Goal: Check status: Check status

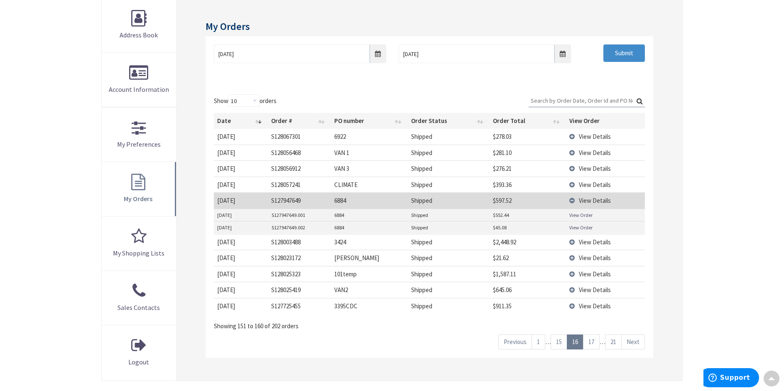
click at [537, 341] on link "1" at bounding box center [539, 341] width 14 height 15
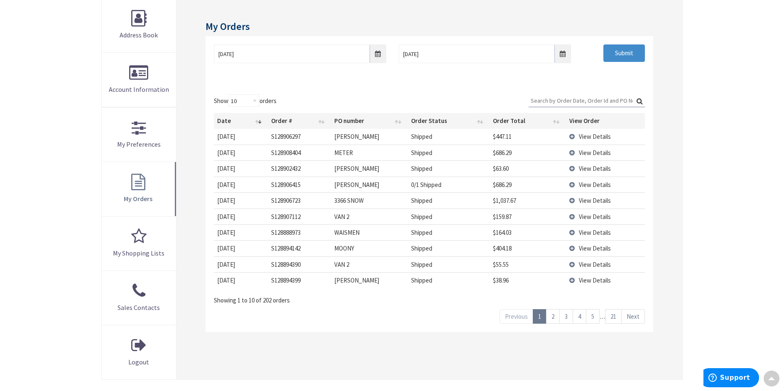
click at [552, 317] on link "2" at bounding box center [553, 316] width 14 height 15
click at [588, 182] on span "View Details" at bounding box center [595, 185] width 32 height 8
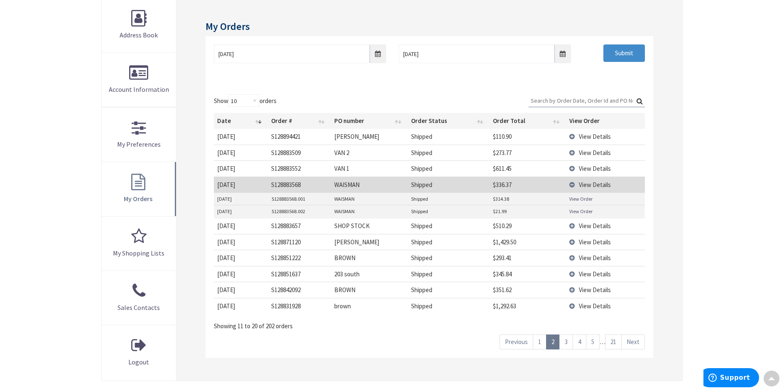
click at [579, 209] on link "View Order" at bounding box center [580, 211] width 23 height 7
click at [580, 199] on link "View Order" at bounding box center [580, 198] width 23 height 7
click at [537, 344] on link "1" at bounding box center [540, 341] width 14 height 15
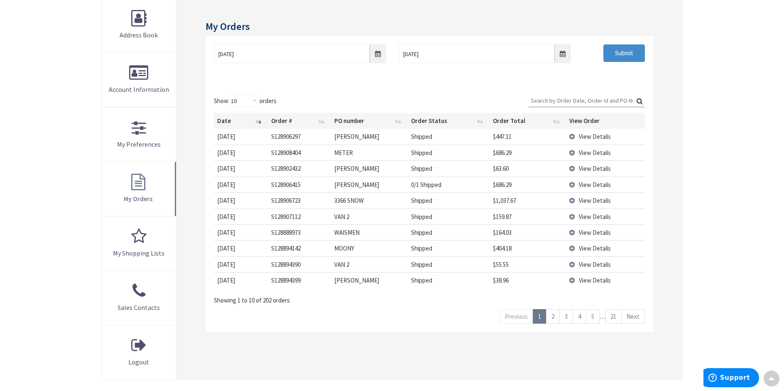
click at [591, 233] on span "View Details" at bounding box center [595, 232] width 32 height 8
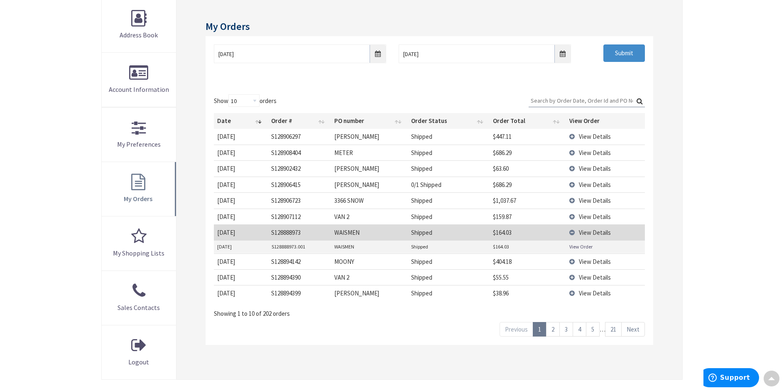
click at [586, 249] on link "View Order" at bounding box center [580, 246] width 23 height 7
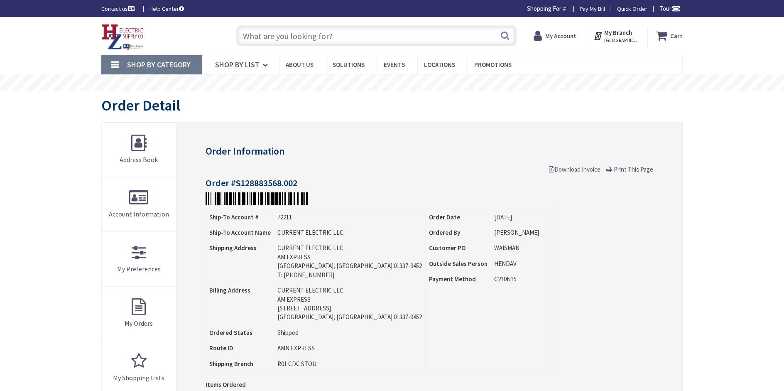
type input "[STREET_ADDRESS]"
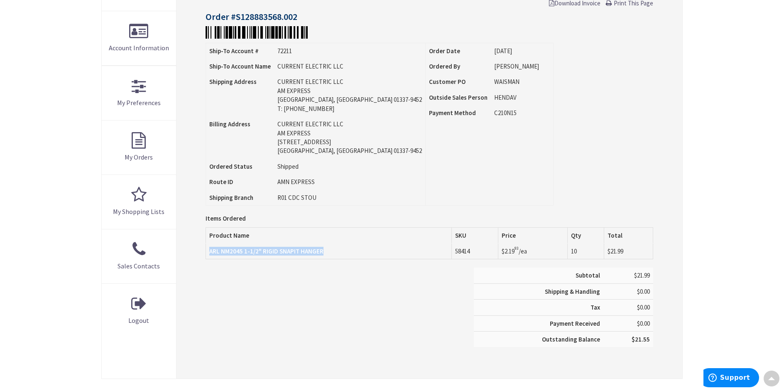
drag, startPoint x: 330, startPoint y: 253, endPoint x: 206, endPoint y: 255, distance: 123.8
click at [206, 255] on td "ARL NM2045 1-1/2" RIGID SNAPIT HANGER" at bounding box center [329, 251] width 246 height 16
copy strong "ARL NM2045 1-1/2" RIGID SNAPIT HANGER"
click at [740, 184] on div "Skip to Content Toggle Nav Search Cart My Cart Close" at bounding box center [392, 203] width 784 height 704
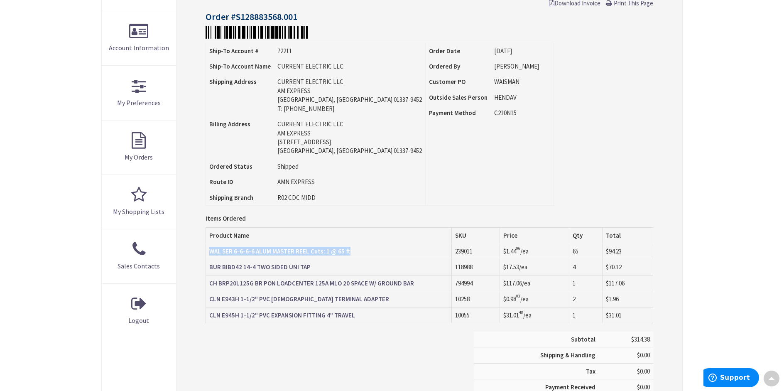
drag, startPoint x: 206, startPoint y: 251, endPoint x: 358, endPoint y: 248, distance: 151.6
click at [358, 248] on td "WAL SER 6-6-6-6 ALUM MASTER REEL Cuts: 1 @ 65 ft" at bounding box center [329, 251] width 246 height 16
copy strong "WAL SER 6-6-6-6 ALUM MASTER REEL Cuts: 1 @ 65 ft"
click at [195, 284] on div "Order Information Download Invoice Print This Page Order #S128883568.001 Ship-T…" at bounding box center [430, 199] width 506 height 486
drag, startPoint x: 315, startPoint y: 270, endPoint x: 208, endPoint y: 271, distance: 107.6
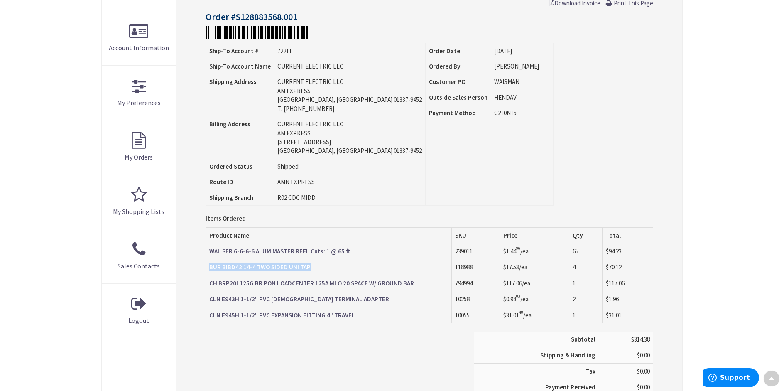
click at [208, 271] on td "BUR BIBD42 14-4 TWO SIDED UNI TAP" at bounding box center [329, 267] width 246 height 16
copy strong "BUR BIBD42 14-4 TWO SIDED UNI TAP"
click at [245, 341] on div "Subtotal $314.38 Shipping & Handling $0.00 Tax $0.00 Payment Received" at bounding box center [429, 375] width 460 height 88
drag, startPoint x: 412, startPoint y: 284, endPoint x: 210, endPoint y: 286, distance: 201.5
click at [210, 286] on td "CH BRP20L125G BR PON LOADCENTER 125A MLO 20 SPACE W/ GROUND BAR" at bounding box center [329, 283] width 246 height 16
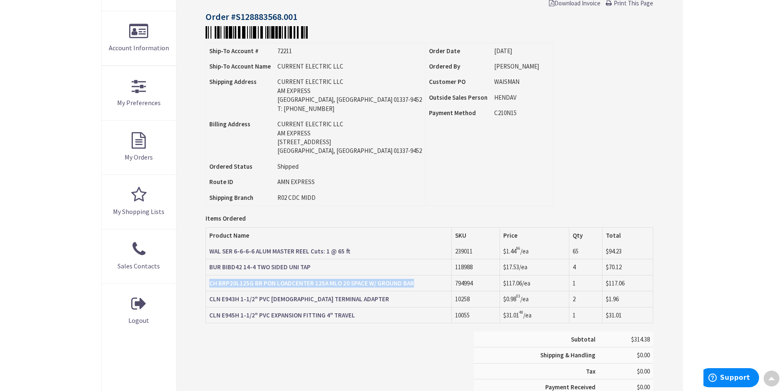
copy strong "CH BRP20L125G BR PON LOADCENTER 125A MLO 20 SPACE W/ GROUND BAR"
click at [301, 349] on div "Subtotal $314.38 Shipping & Handling $0.00 Tax $0.00 Payment Received" at bounding box center [429, 375] width 460 height 88
drag, startPoint x: 420, startPoint y: 282, endPoint x: 210, endPoint y: 283, distance: 209.8
click at [210, 283] on td "CH BRP20L125G BR PON LOADCENTER 125A MLO 20 SPACE W/ GROUND BAR" at bounding box center [329, 283] width 246 height 16
copy strong "CH BRP20L125G BR PON LOADCENTER 125A MLO 20 SPACE W/ GROUND BAR"
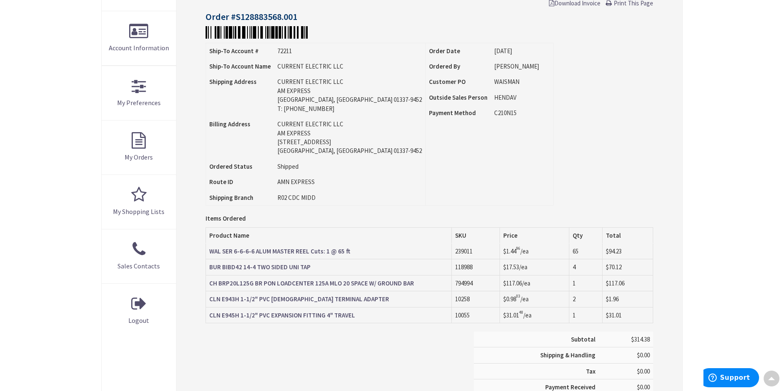
click at [302, 366] on div "Subtotal $314.38 Shipping & Handling $0.00 Tax $0.00 Payment Received" at bounding box center [429, 375] width 460 height 88
drag, startPoint x: 346, startPoint y: 298, endPoint x: 211, endPoint y: 303, distance: 135.5
click at [211, 303] on td "CLN E943H 1-1/2" PVC [DEMOGRAPHIC_DATA] TERMINAL ADAPTER" at bounding box center [329, 299] width 246 height 16
copy strong "CLN E943H 1-1/2" PVC [DEMOGRAPHIC_DATA] TERMINAL ADAPTER"
click at [283, 334] on div "Subtotal $314.38 Shipping & Handling $0.00 Tax $0.00 Payment Received" at bounding box center [429, 375] width 460 height 88
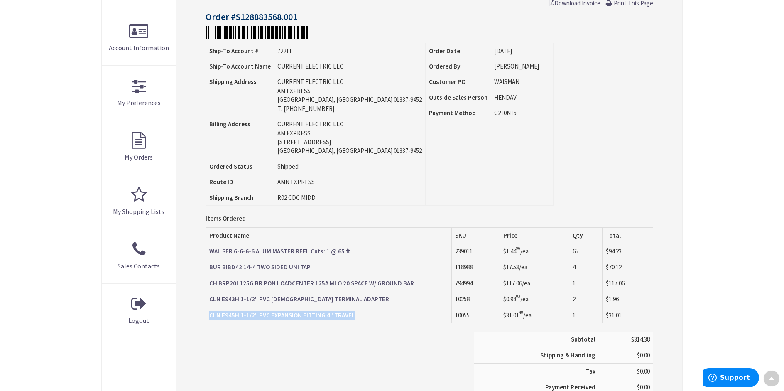
drag, startPoint x: 358, startPoint y: 316, endPoint x: 208, endPoint y: 316, distance: 150.4
click at [208, 316] on td "CLN E945H 1-1/2" PVC EXPANSION FITTING 4" TRAVEL" at bounding box center [329, 315] width 246 height 16
copy strong "CLN E945H 1-1/2" PVC EXPANSION FITTING 4" TRAVEL"
click at [751, 114] on div "Skip to Content Toggle Nav Search Cart My Cart Close" at bounding box center [392, 235] width 784 height 768
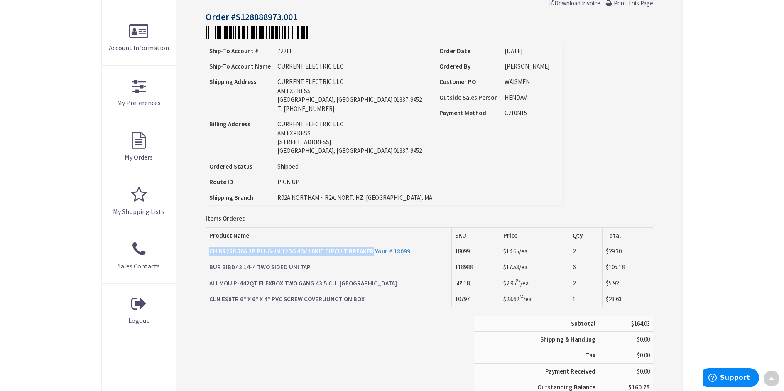
drag, startPoint x: 207, startPoint y: 252, endPoint x: 369, endPoint y: 252, distance: 162.0
click at [369, 252] on td "CH BR250 50A 2P PLUG-IN 120/240V 10KIC CIRCUIT BREAKER Your # 18099" at bounding box center [329, 251] width 246 height 16
copy strong "CH BR250 50A 2P PLUG-IN 120/240V 10KIC CIRCUIT BREAKER"
drag, startPoint x: 275, startPoint y: 359, endPoint x: 274, endPoint y: 351, distance: 8.3
click at [275, 359] on div "Subtotal $164.03 Shipping & Handling $0.00 Tax $0.00 Payment Received" at bounding box center [429, 360] width 460 height 88
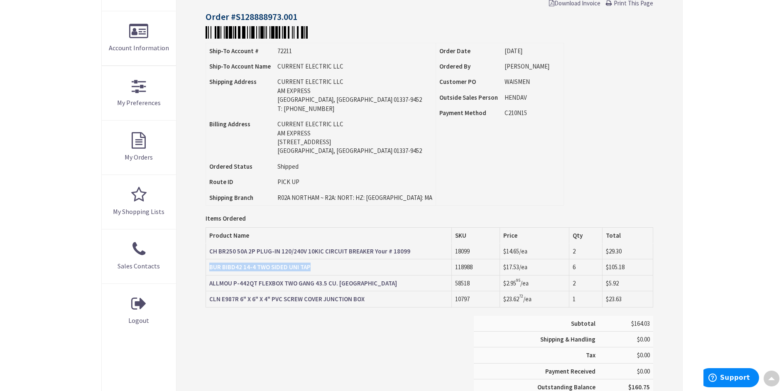
drag, startPoint x: 318, startPoint y: 270, endPoint x: 208, endPoint y: 267, distance: 110.5
click at [208, 267] on td "BUR BIBD42 14-4 TWO SIDED UNI TAP" at bounding box center [329, 267] width 246 height 16
copy strong "BUR BIBD42 14-4 TWO SIDED UNI TAP"
click at [228, 331] on div "Subtotal $164.03 Shipping & Handling $0.00 Tax $0.00 Payment Received" at bounding box center [429, 360] width 460 height 88
drag, startPoint x: 367, startPoint y: 284, endPoint x: 210, endPoint y: 286, distance: 156.6
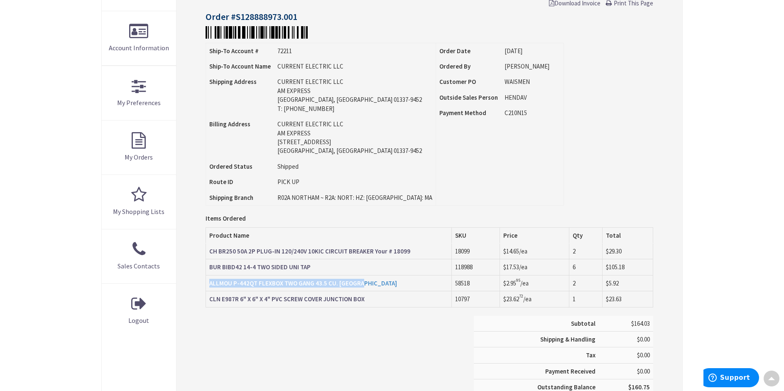
click at [210, 286] on td "ALLMOU P-442QT FLEXBOX TWO GANG 43.5 CU. QTHREAD" at bounding box center [329, 283] width 246 height 16
copy strong "ALLMOU P-442QT FLEXBOX TWO GANG 43.5 CU. QTHREAD"
click at [267, 363] on div "Subtotal $164.03 Shipping & Handling $0.00 Tax $0.00 Payment Received" at bounding box center [429, 360] width 460 height 88
drag, startPoint x: 368, startPoint y: 301, endPoint x: 208, endPoint y: 302, distance: 159.9
click at [208, 302] on td "CLN E987R 6" X 6" X 4" PVC SCREW COVER JUNCTION BOX" at bounding box center [329, 299] width 246 height 16
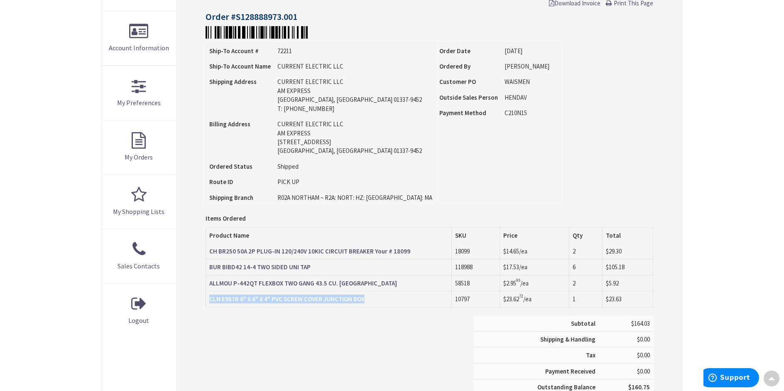
copy strong "CLN E987R 6" X 6" X 4" PVC SCREW COVER JUNCTION BOX"
click at [47, 302] on div "Skip to Content Toggle Nav Search Cart My Cart Close" at bounding box center [392, 227] width 784 height 752
